Goal: Information Seeking & Learning: Learn about a topic

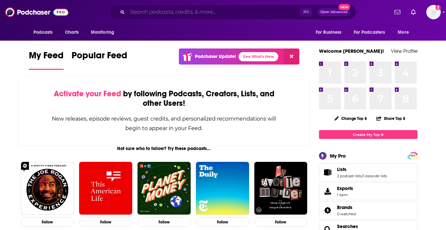
click at [178, 12] on input "Search podcasts, credits, & more..." at bounding box center [213, 12] width 172 height 10
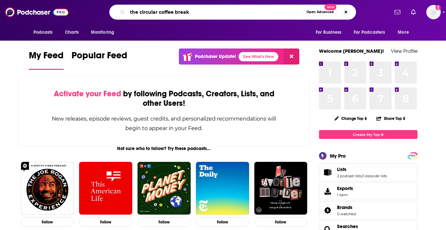
type input "the circular coffee break"
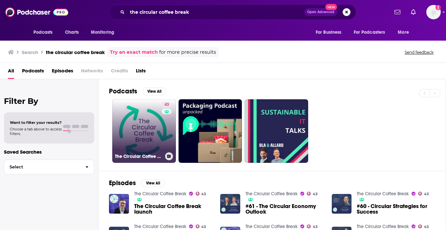
click at [137, 140] on link "43 The Circular Coffee Break" at bounding box center [144, 131] width 64 height 64
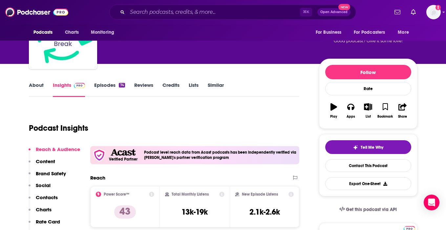
scroll to position [31, 0]
